Goal: Navigation & Orientation: Find specific page/section

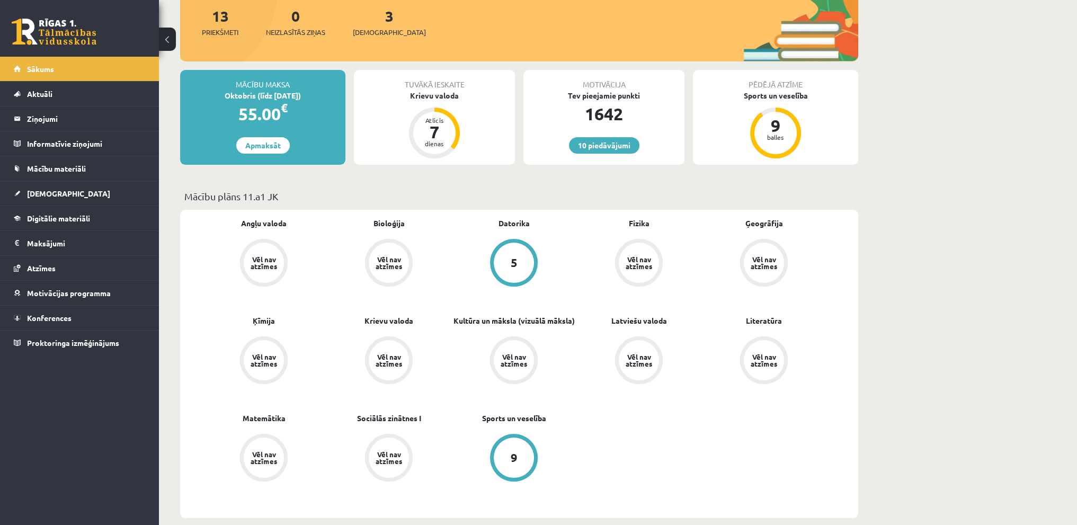
scroll to position [159, 0]
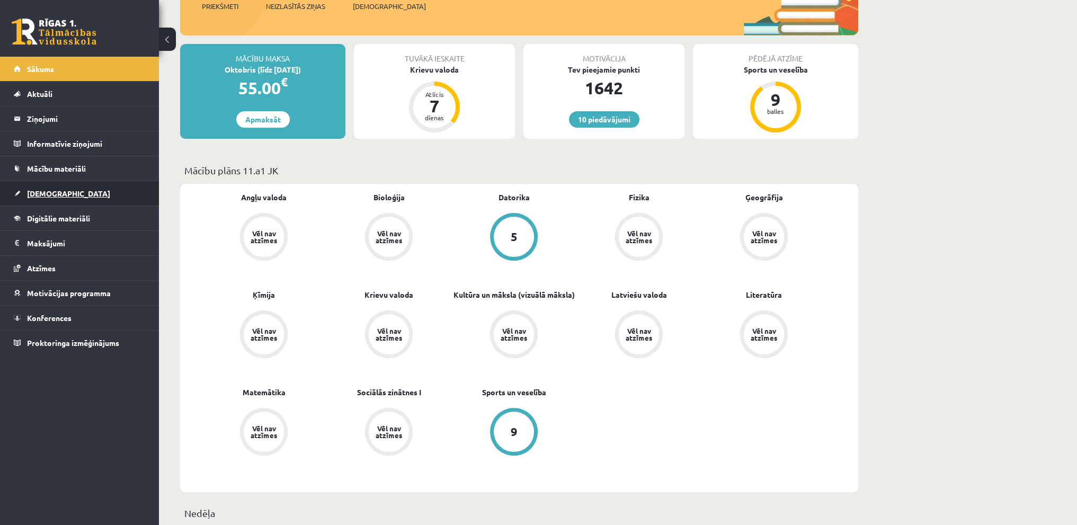
click at [97, 189] on link "[DEMOGRAPHIC_DATA]" at bounding box center [80, 193] width 132 height 24
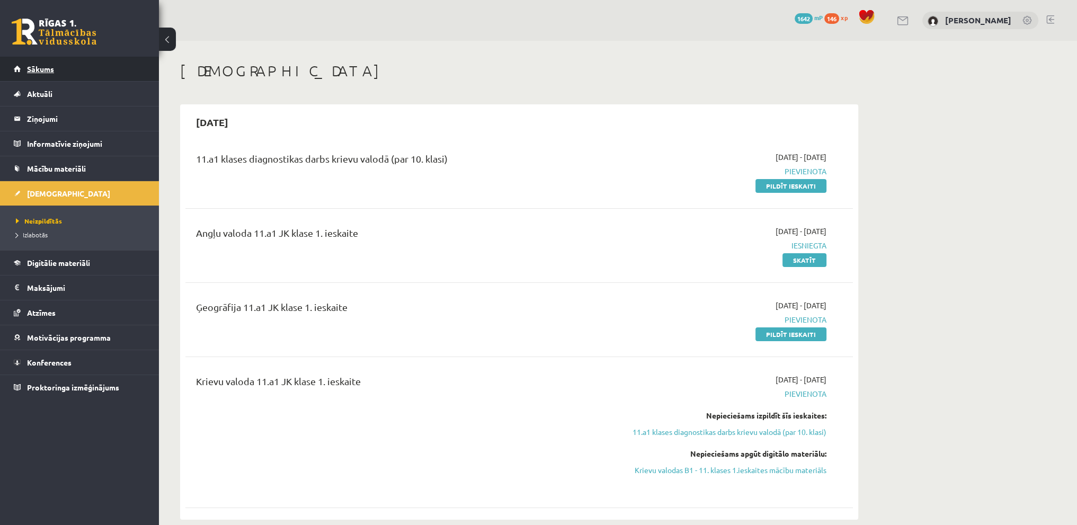
click at [53, 75] on link "Sākums" at bounding box center [80, 69] width 132 height 24
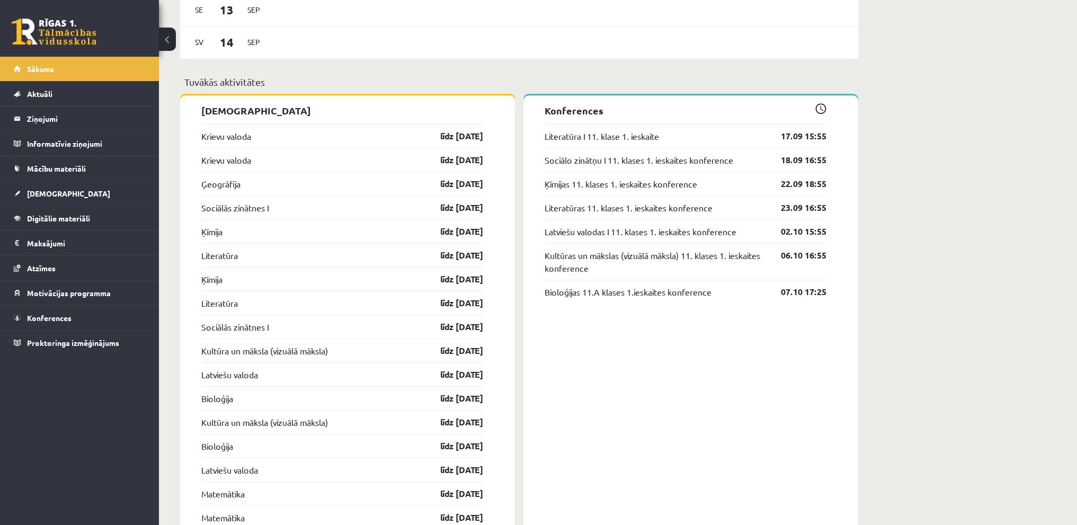
scroll to position [900, 0]
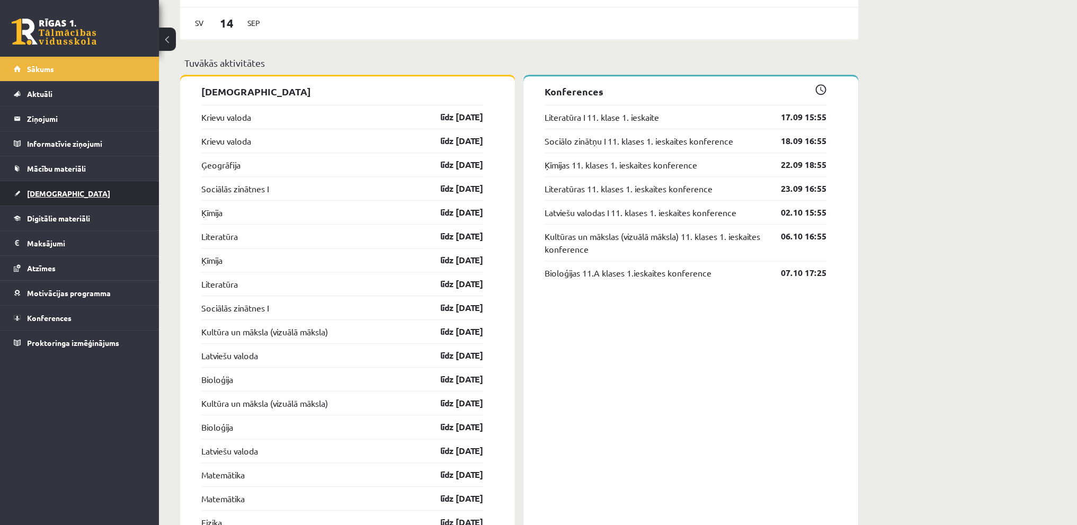
click at [54, 195] on span "[DEMOGRAPHIC_DATA]" at bounding box center [68, 194] width 83 height 10
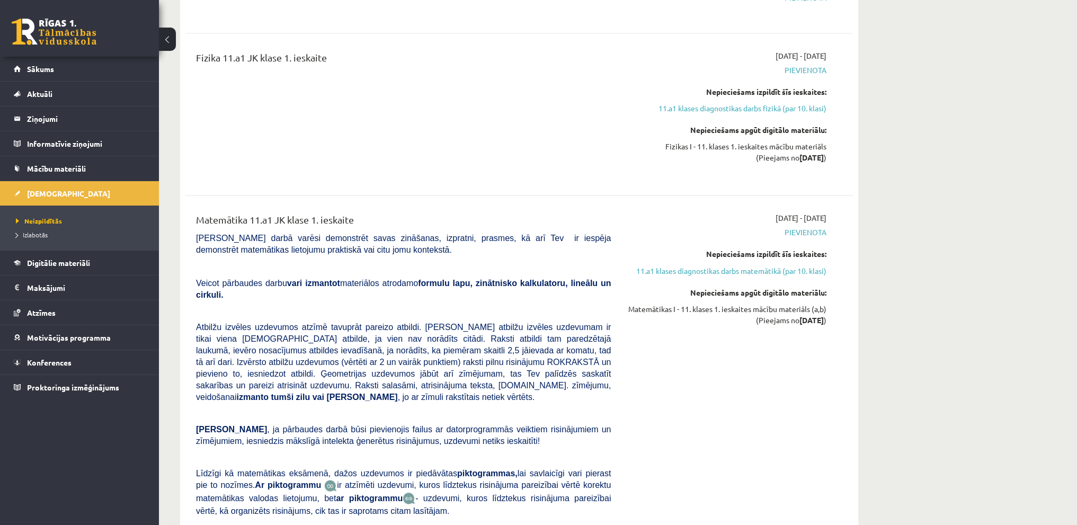
scroll to position [2436, 0]
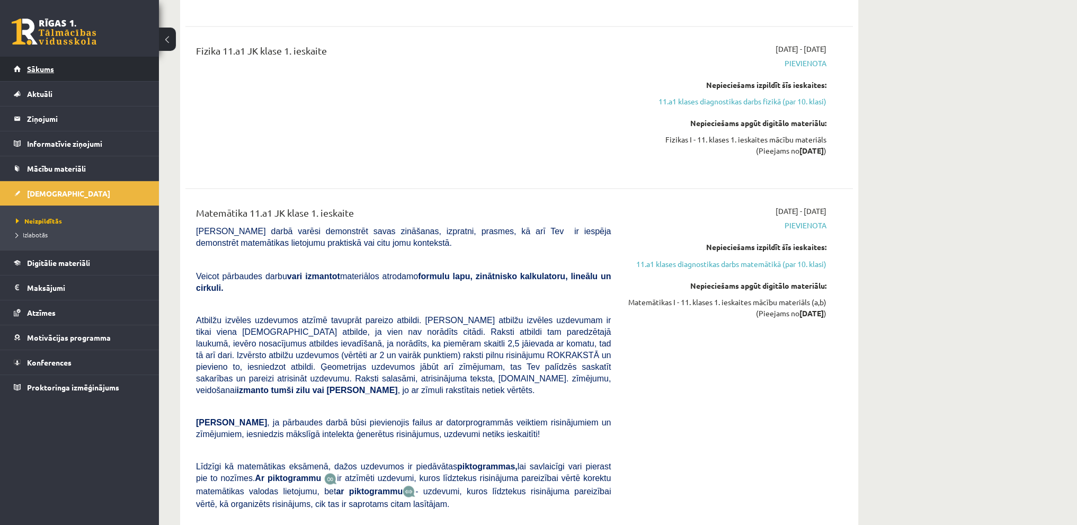
click at [99, 61] on link "Sākums" at bounding box center [80, 69] width 132 height 24
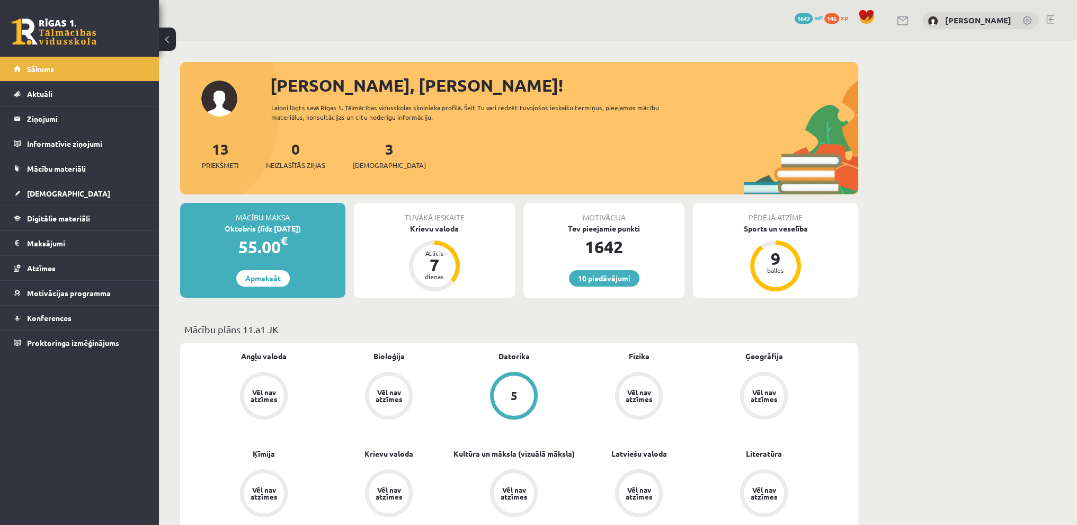
click at [1051, 18] on link at bounding box center [1050, 19] width 8 height 8
